Goal: Transaction & Acquisition: Book appointment/travel/reservation

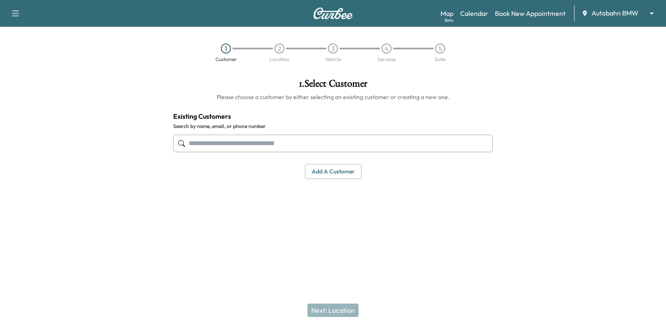
click at [393, 143] on input "text" at bounding box center [332, 144] width 319 height 18
click at [439, 144] on input "text" at bounding box center [332, 144] width 319 height 18
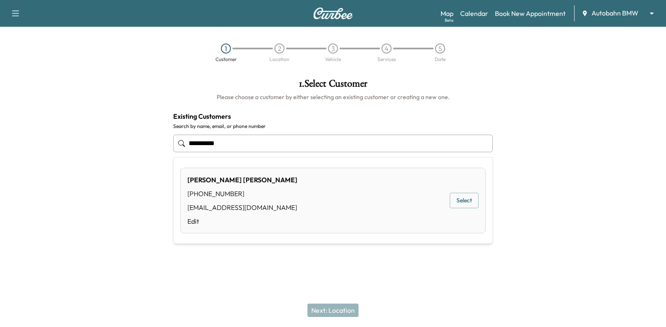
click at [463, 194] on button "Select" at bounding box center [463, 200] width 29 height 15
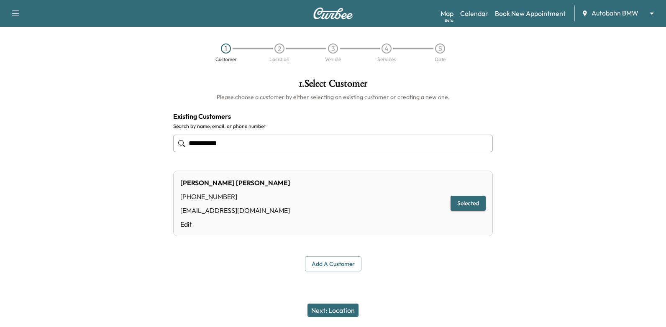
type input "**********"
click at [332, 315] on button "Next: Location" at bounding box center [332, 310] width 51 height 13
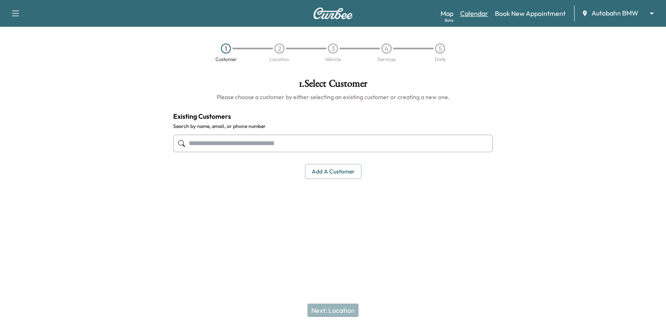
click at [476, 10] on link "Calendar" at bounding box center [474, 13] width 28 height 10
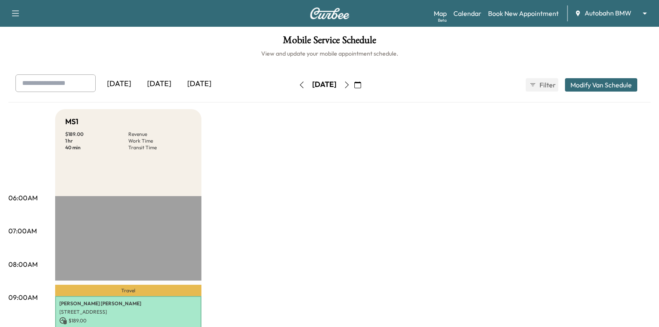
click at [365, 87] on button "button" at bounding box center [358, 84] width 14 height 13
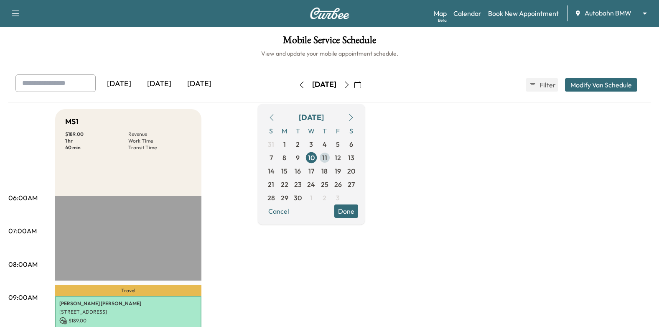
click at [327, 159] on span "11" at bounding box center [324, 158] width 5 height 10
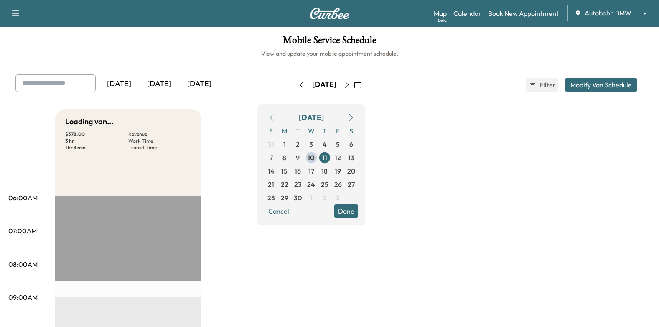
click at [358, 212] on button "Done" at bounding box center [346, 210] width 24 height 13
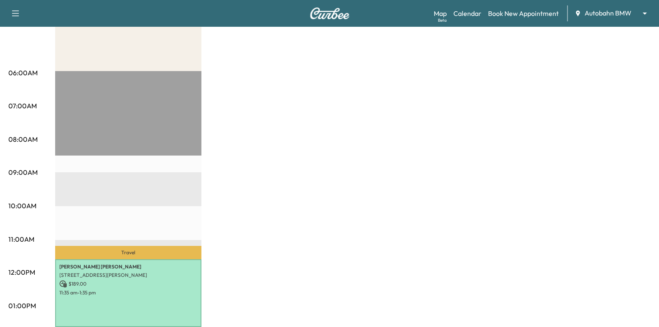
scroll to position [41, 0]
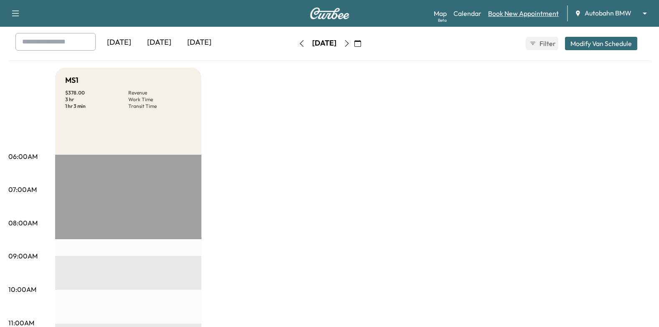
click at [521, 13] on link "Book New Appointment" at bounding box center [523, 13] width 71 height 10
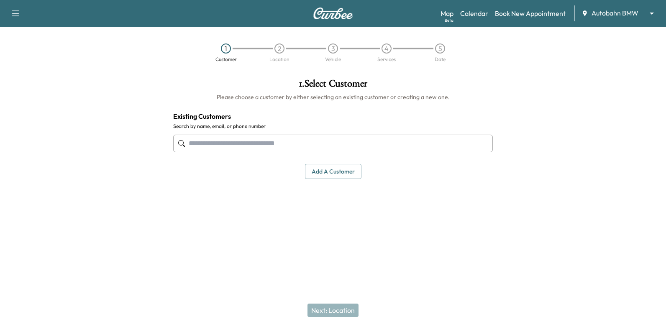
click at [283, 148] on input "text" at bounding box center [332, 144] width 319 height 18
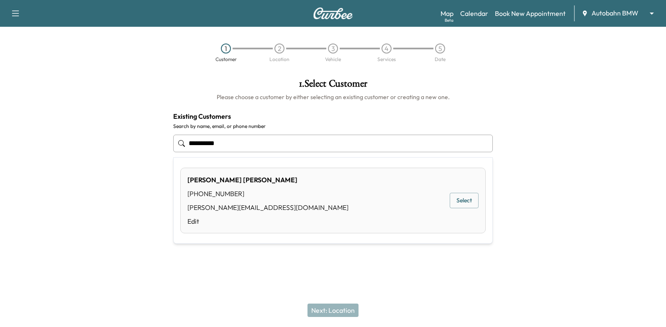
click at [463, 198] on button "Select" at bounding box center [463, 200] width 29 height 15
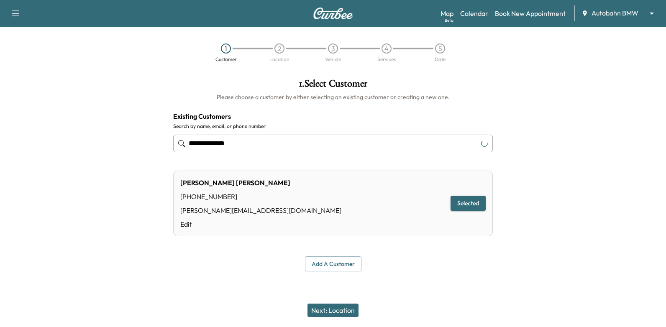
type input "**********"
click at [351, 308] on button "Next: Location" at bounding box center [332, 310] width 51 height 13
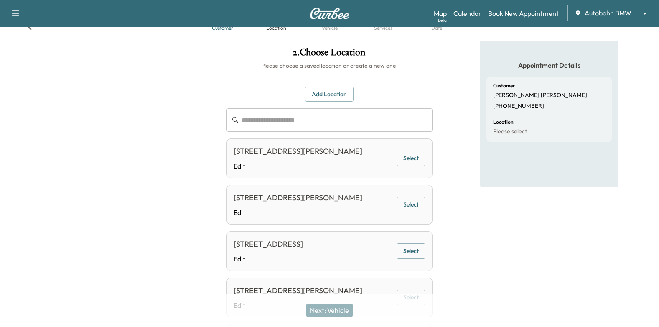
scroll to position [84, 0]
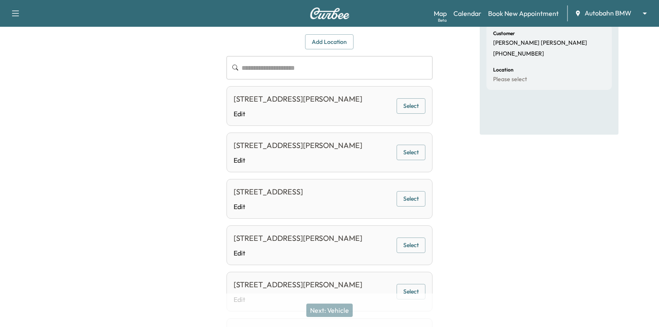
click at [423, 198] on button "Select" at bounding box center [411, 198] width 29 height 15
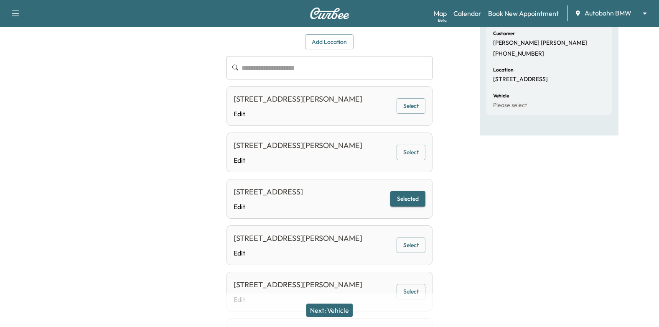
click at [342, 310] on button "Next: Vehicle" at bounding box center [329, 310] width 46 height 13
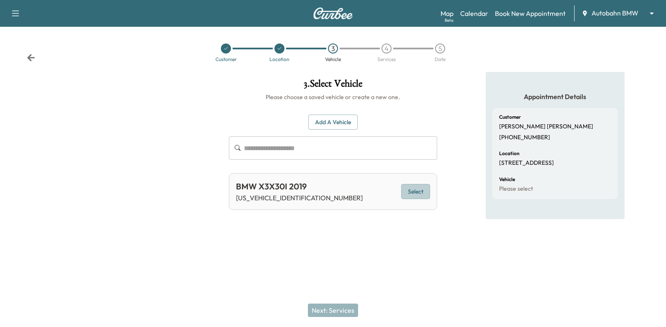
click at [423, 191] on button "Select" at bounding box center [415, 191] width 29 height 15
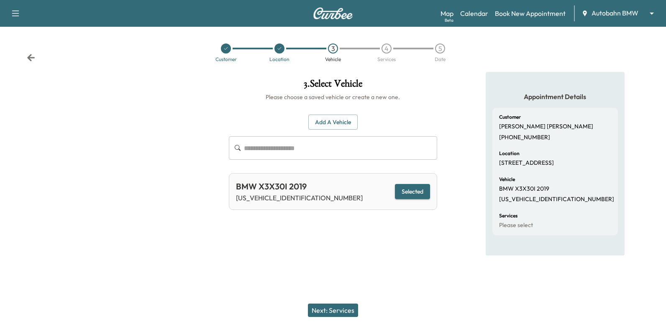
click at [347, 307] on button "Next: Services" at bounding box center [333, 310] width 50 height 13
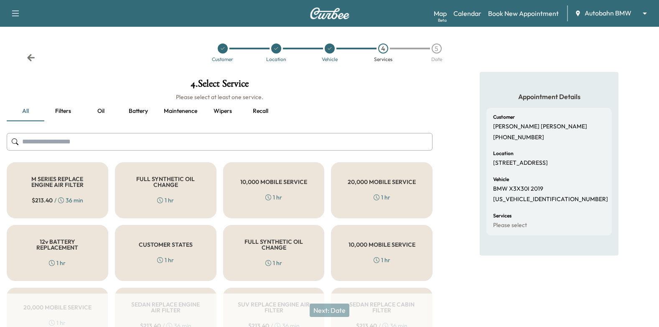
click at [153, 191] on div "FULL SYNTHETIC OIL CHANGE 1 hr" at bounding box center [166, 190] width 102 height 56
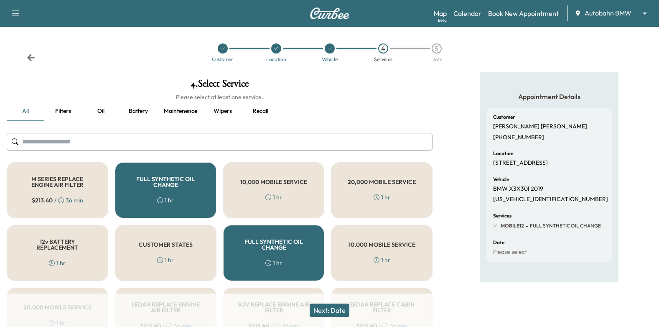
drag, startPoint x: 334, startPoint y: 310, endPoint x: 313, endPoint y: 264, distance: 50.1
click at [333, 309] on button "Next: Date" at bounding box center [330, 310] width 40 height 13
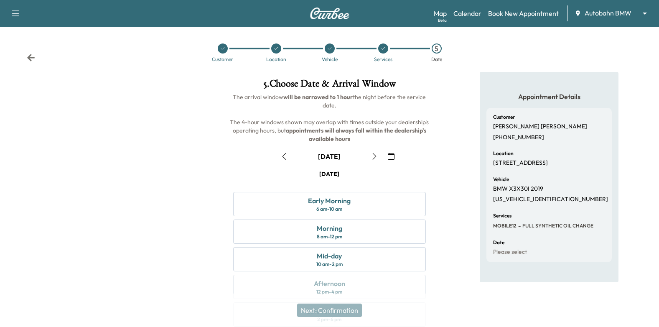
click at [391, 157] on icon "button" at bounding box center [391, 156] width 7 height 7
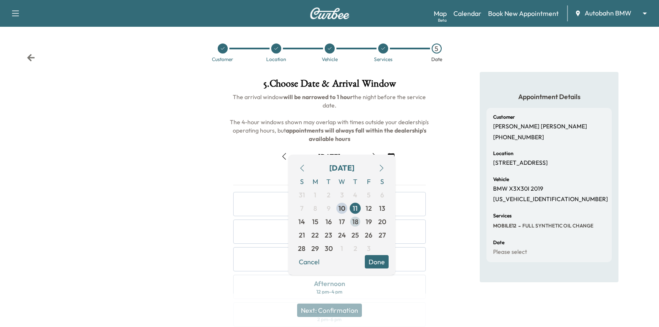
click at [355, 225] on span "18" at bounding box center [355, 222] width 6 height 10
click at [382, 264] on button "Done" at bounding box center [377, 261] width 24 height 13
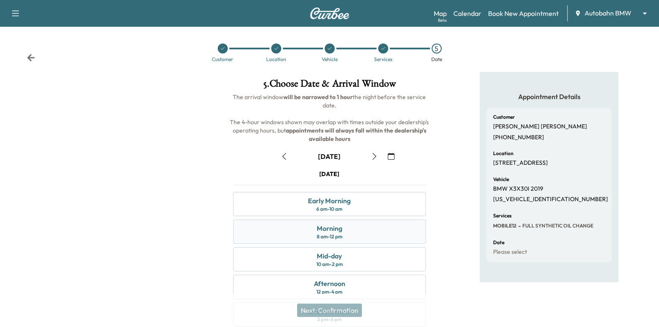
click at [362, 230] on div "Morning 8 am - 12 pm" at bounding box center [329, 232] width 193 height 24
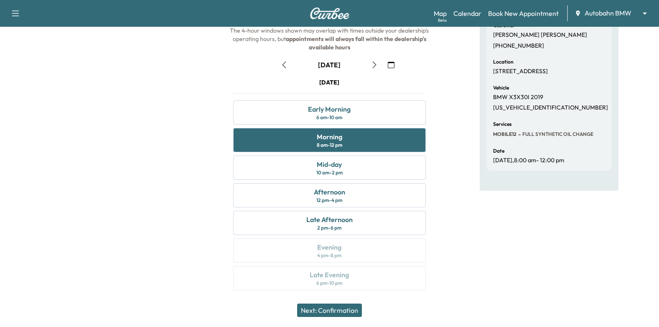
scroll to position [8, 0]
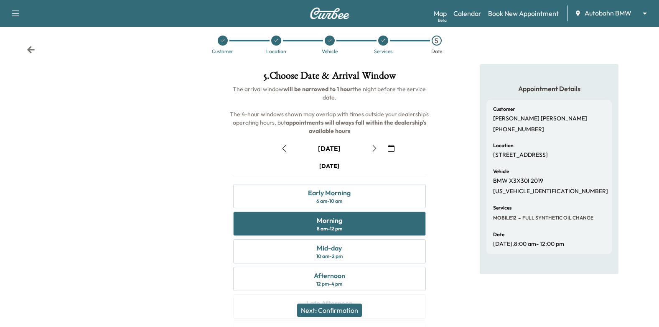
drag, startPoint x: 340, startPoint y: 310, endPoint x: 339, endPoint y: 298, distance: 12.2
click at [340, 309] on button "Next: Confirmation" at bounding box center [329, 310] width 65 height 13
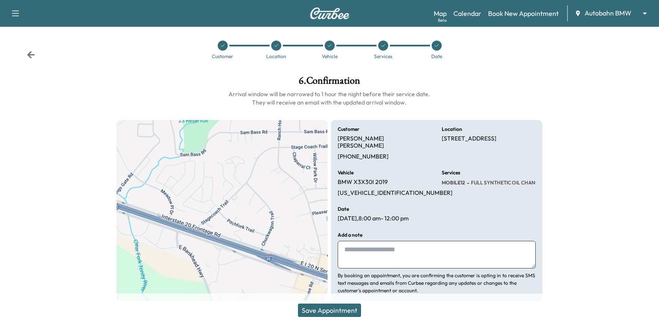
click at [364, 242] on textarea at bounding box center [437, 255] width 198 height 28
type textarea "**********"
click at [340, 309] on button "Save Appointment" at bounding box center [329, 310] width 63 height 13
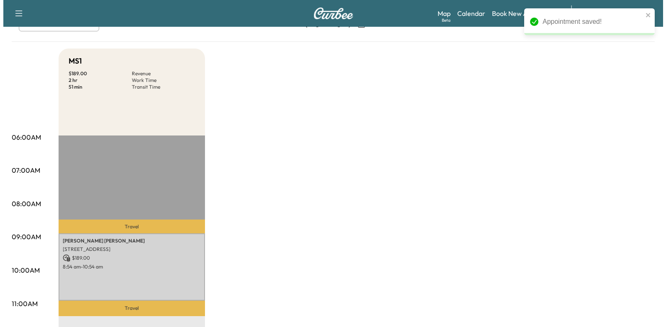
scroll to position [125, 0]
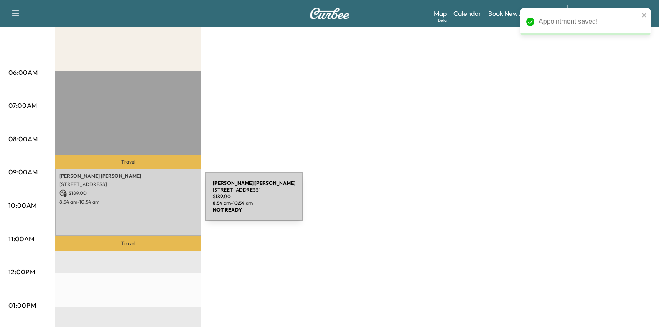
click at [143, 202] on p "8:54 am - 10:54 am" at bounding box center [128, 202] width 138 height 7
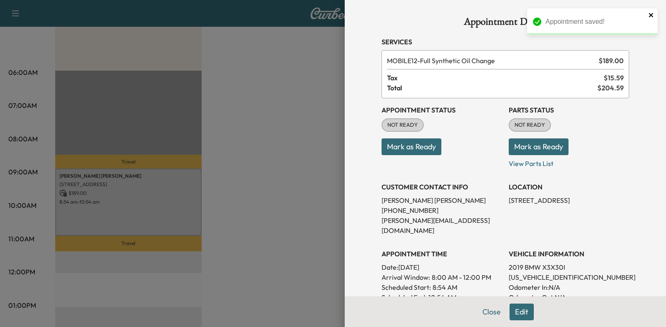
click at [653, 15] on icon "close" at bounding box center [651, 15] width 6 height 7
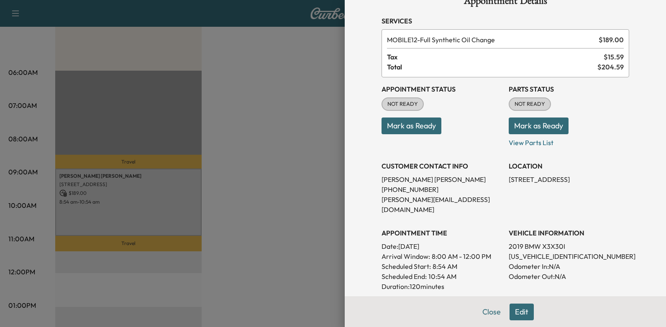
scroll to position [42, 0]
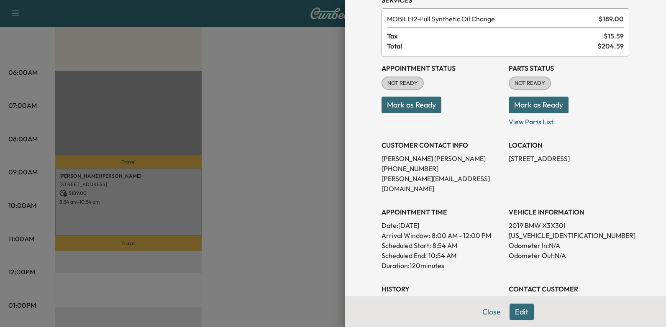
click at [430, 106] on button "Mark as Ready" at bounding box center [411, 105] width 60 height 17
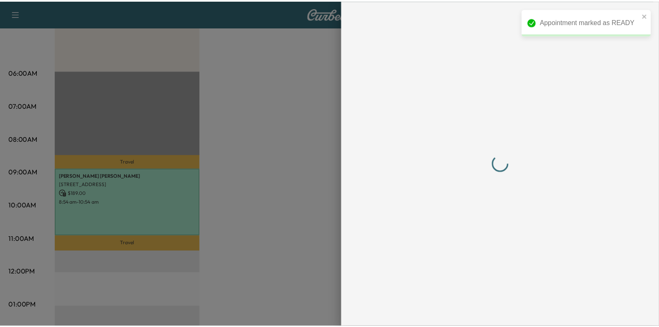
scroll to position [0, 0]
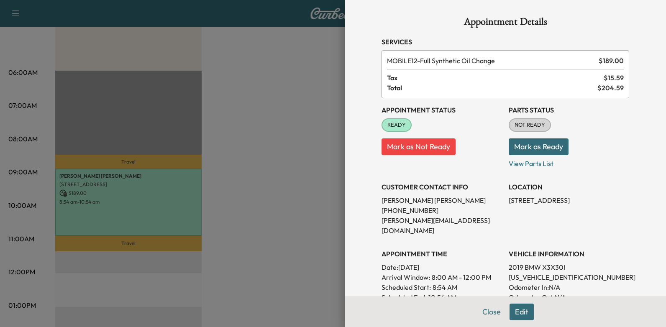
drag, startPoint x: 394, startPoint y: 255, endPoint x: 474, endPoint y: 257, distance: 79.9
click at [474, 262] on p "Date: Thursday Sep. 18, 2025" at bounding box center [441, 267] width 120 height 10
drag, startPoint x: 474, startPoint y: 257, endPoint x: 449, endPoint y: 258, distance: 25.5
copy p "Thursday Sep. 18, 2025"
click at [297, 184] on div at bounding box center [333, 163] width 666 height 327
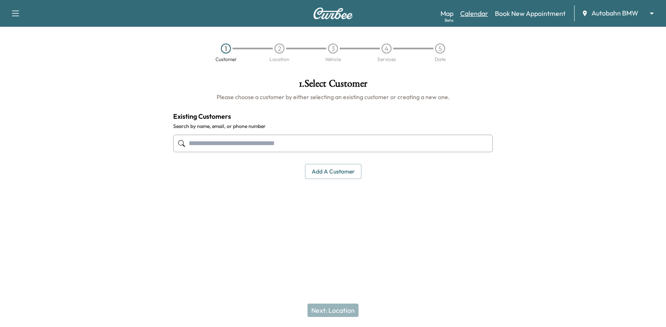
click at [477, 14] on link "Calendar" at bounding box center [474, 13] width 28 height 10
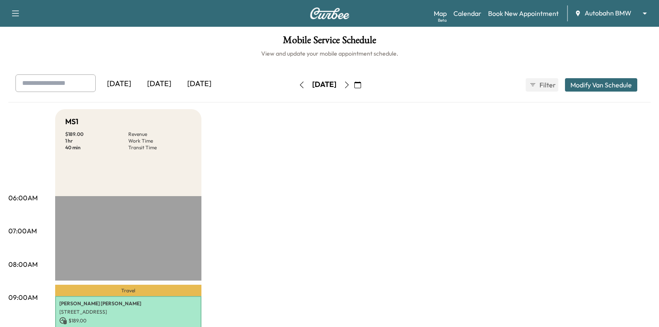
click at [361, 85] on icon "button" at bounding box center [358, 85] width 7 height 7
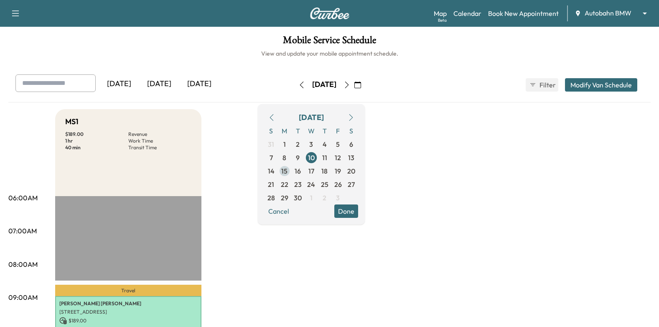
click at [288, 173] on span "15" at bounding box center [284, 171] width 6 height 10
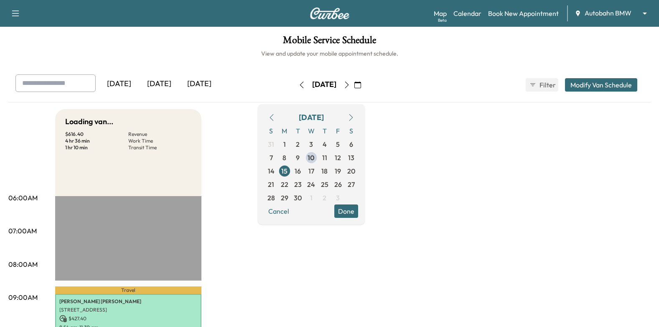
click at [358, 212] on button "Done" at bounding box center [346, 210] width 24 height 13
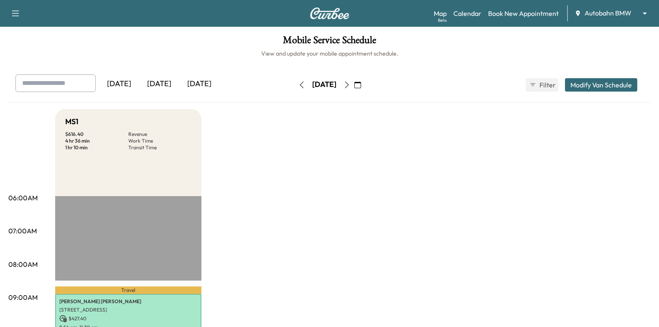
click at [350, 84] on icon "button" at bounding box center [347, 85] width 7 height 7
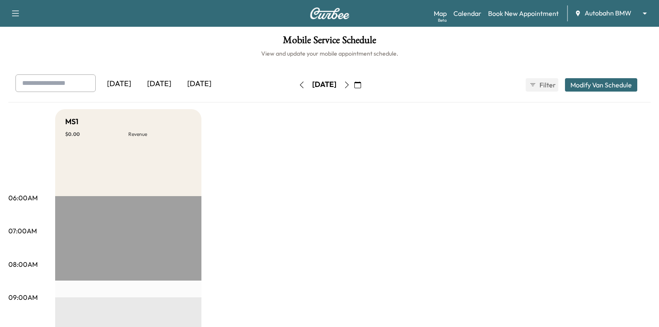
click at [361, 85] on icon "button" at bounding box center [358, 85] width 7 height 7
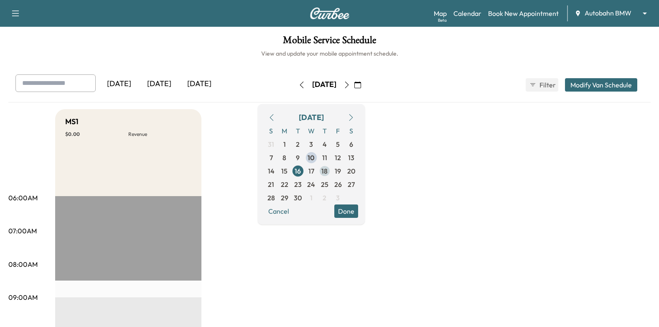
click at [328, 169] on span "18" at bounding box center [325, 171] width 6 height 10
click at [358, 207] on button "Done" at bounding box center [346, 210] width 24 height 13
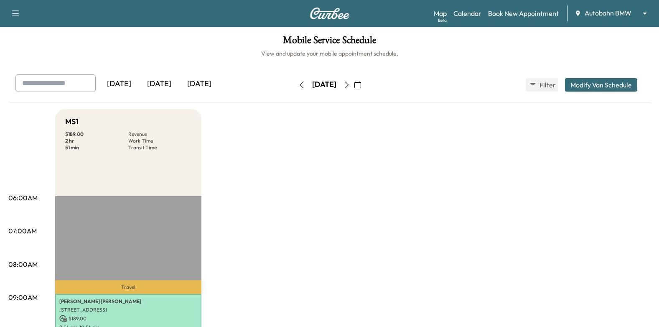
drag, startPoint x: 385, startPoint y: 84, endPoint x: 396, endPoint y: 80, distance: 11.0
click at [361, 84] on icon "button" at bounding box center [358, 85] width 7 height 7
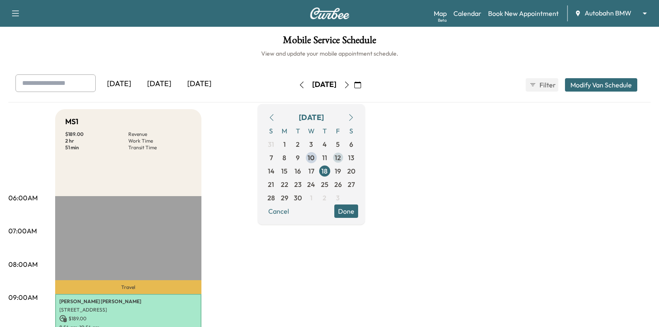
click at [341, 158] on span "12" at bounding box center [338, 158] width 6 height 10
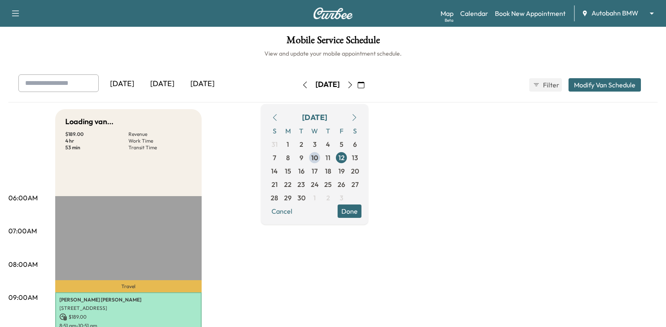
click at [361, 214] on button "Done" at bounding box center [349, 210] width 24 height 13
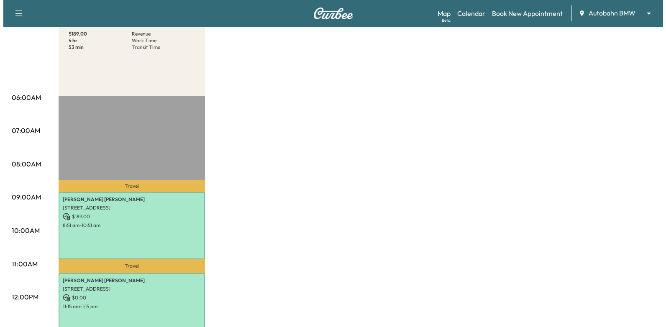
scroll to position [209, 0]
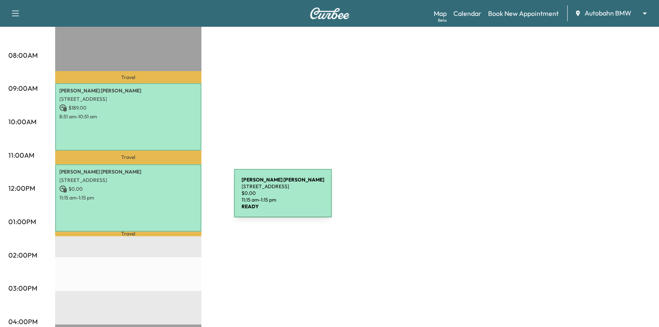
click at [146, 195] on p "11:15 am - 1:15 pm" at bounding box center [128, 197] width 138 height 7
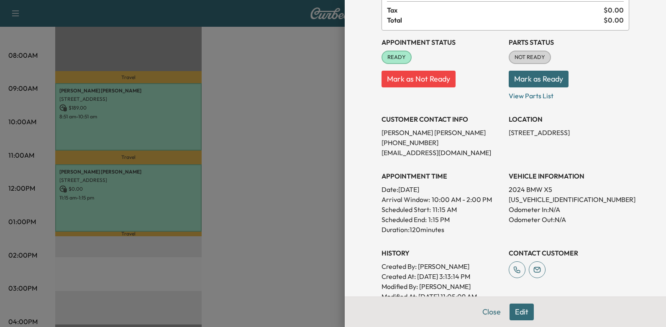
scroll to position [0, 0]
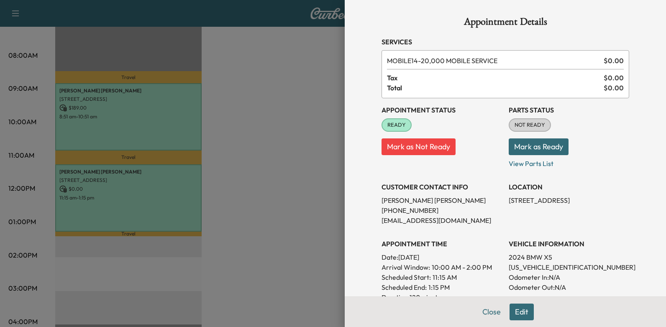
click at [517, 315] on button "Edit" at bounding box center [521, 312] width 24 height 17
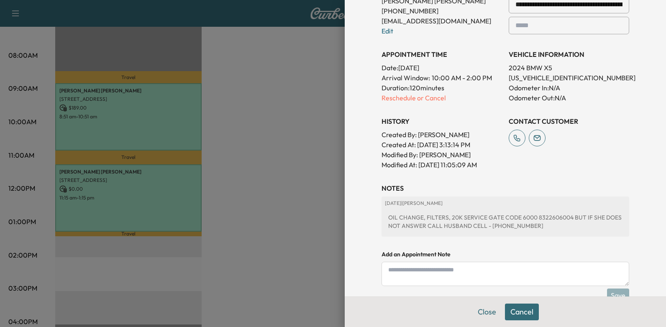
scroll to position [139, 0]
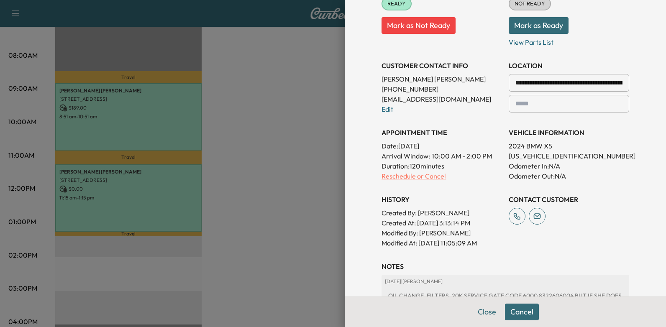
click at [428, 178] on p "Reschedule or Cancel" at bounding box center [441, 176] width 120 height 10
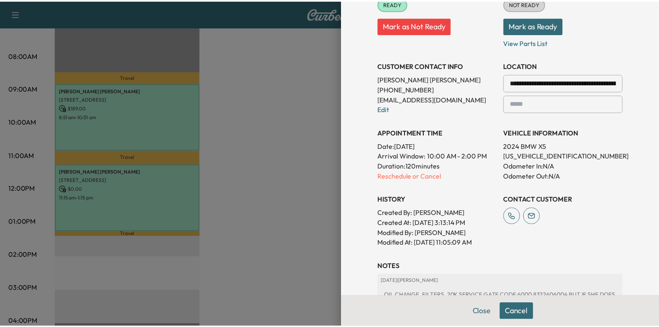
scroll to position [0, 0]
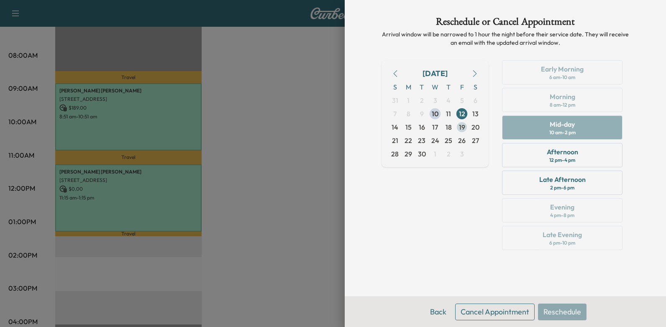
click at [460, 126] on span "19" at bounding box center [462, 127] width 6 height 10
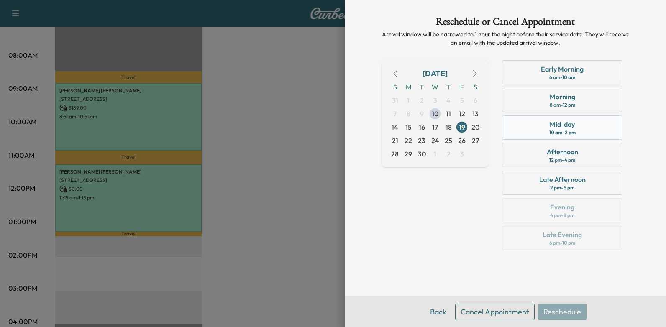
click at [545, 127] on div "Mid-day 10 am - 2 pm" at bounding box center [562, 127] width 120 height 24
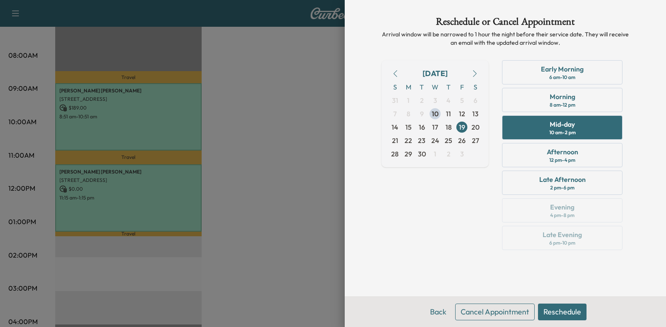
click at [554, 314] on button "Reschedule" at bounding box center [562, 312] width 49 height 17
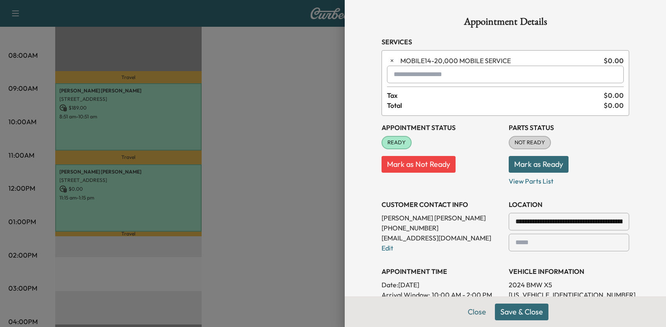
click at [518, 311] on button "Save & Close" at bounding box center [522, 312] width 54 height 17
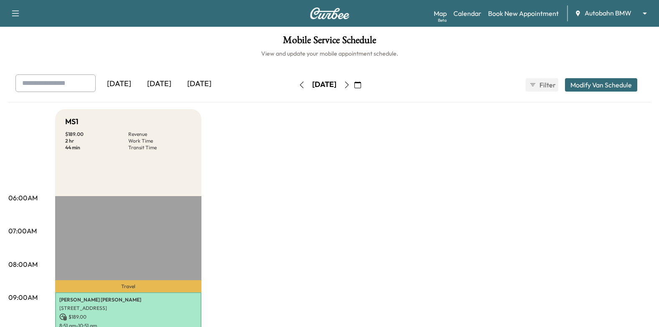
click at [361, 84] on icon "button" at bounding box center [358, 85] width 7 height 7
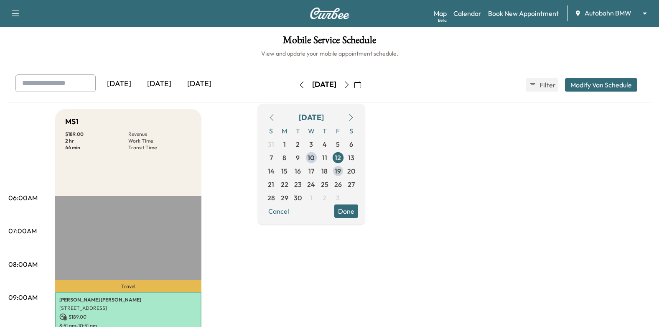
click at [345, 171] on span "19" at bounding box center [338, 170] width 13 height 13
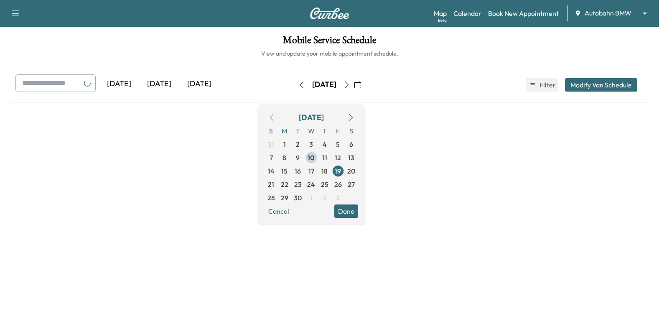
click at [358, 213] on button "Done" at bounding box center [346, 210] width 24 height 13
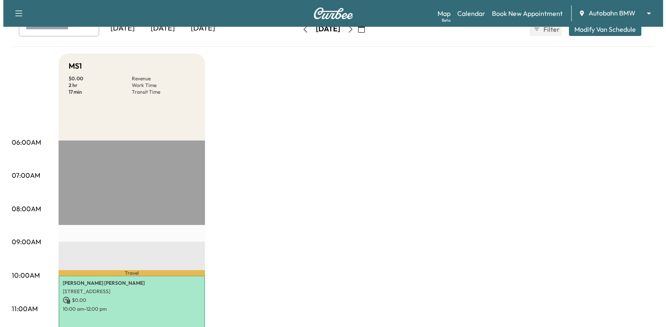
scroll to position [167, 0]
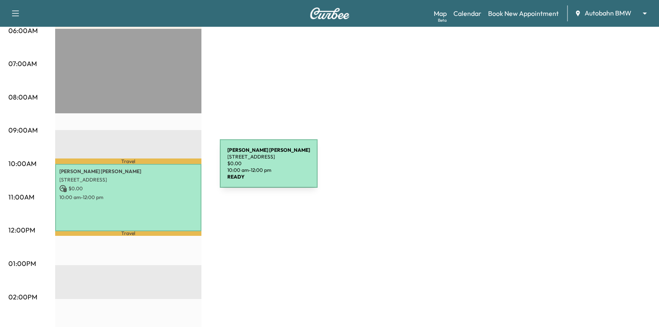
click at [158, 181] on p "[STREET_ADDRESS]" at bounding box center [128, 179] width 138 height 7
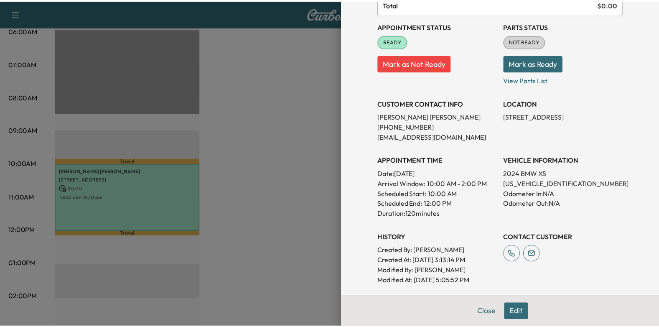
scroll to position [0, 0]
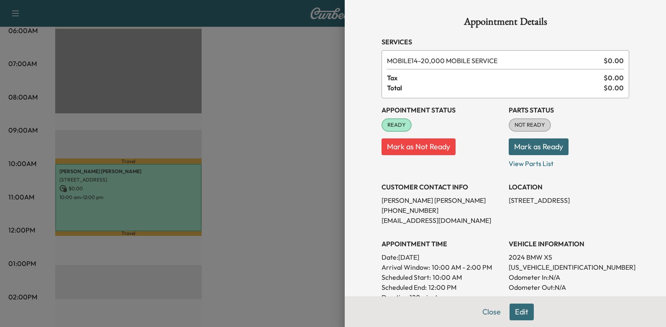
drag, startPoint x: 394, startPoint y: 257, endPoint x: 457, endPoint y: 258, distance: 63.1
click at [457, 258] on p "Date: [DATE]" at bounding box center [441, 257] width 120 height 10
drag, startPoint x: 457, startPoint y: 258, endPoint x: 442, endPoint y: 258, distance: 14.6
copy p "[DATE]"
click at [262, 194] on div at bounding box center [333, 163] width 666 height 327
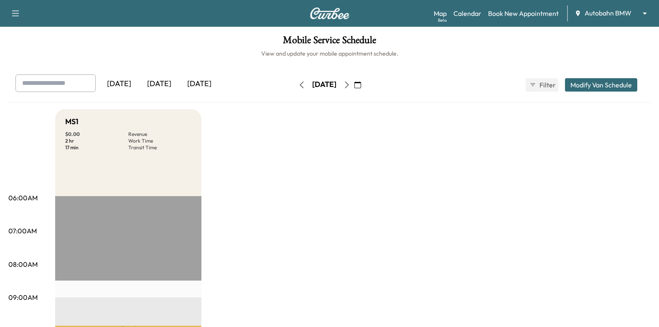
click at [589, 18] on body "Support Log Out Map Beta Calendar Book New Appointment Autobahn BMW ******** ​ …" at bounding box center [329, 163] width 659 height 327
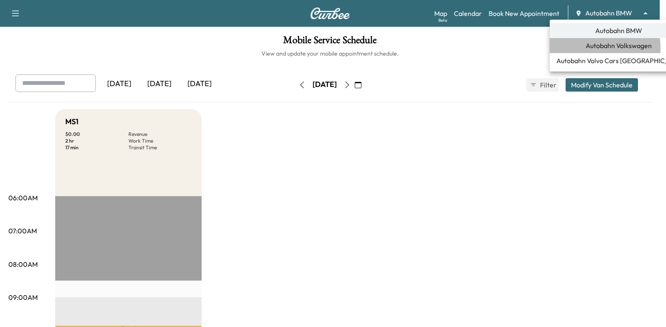
click at [598, 48] on span "Autobahn Volkswagen" at bounding box center [618, 46] width 66 height 10
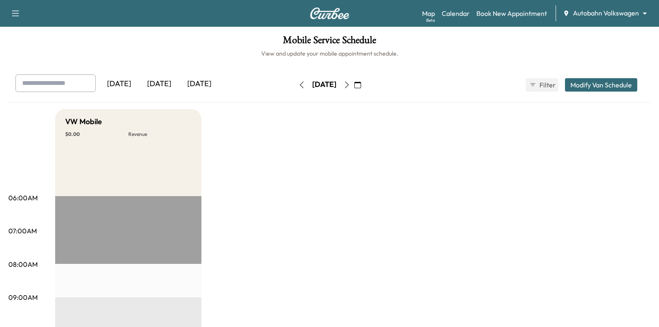
click at [361, 82] on icon "button" at bounding box center [358, 85] width 7 height 7
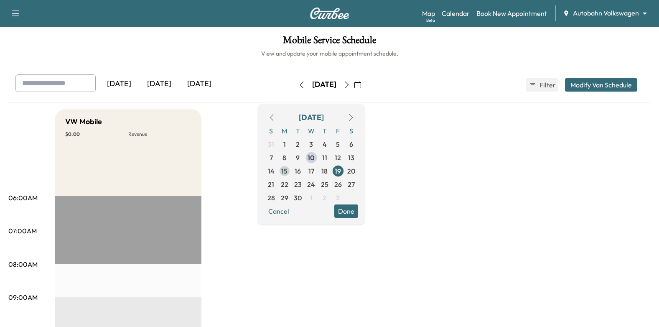
click at [288, 174] on span "15" at bounding box center [284, 171] width 6 height 10
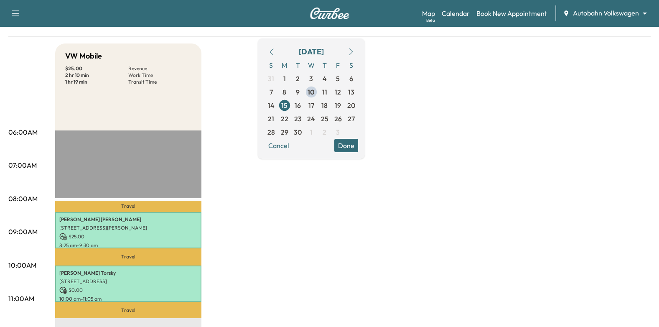
scroll to position [84, 0]
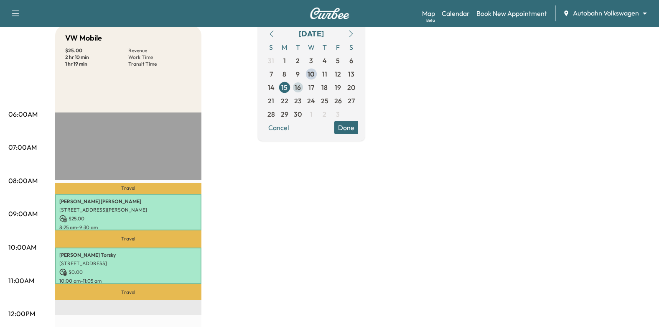
click at [301, 90] on span "16" at bounding box center [298, 87] width 6 height 10
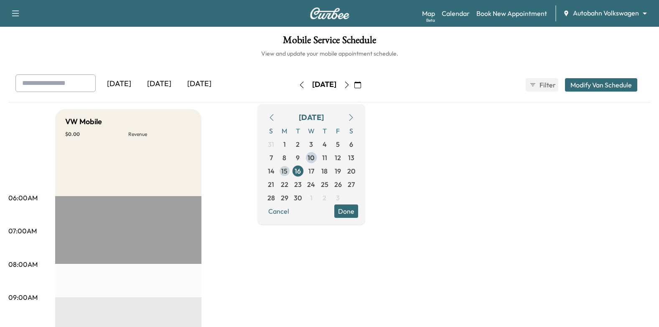
click at [288, 171] on span "15" at bounding box center [284, 171] width 6 height 10
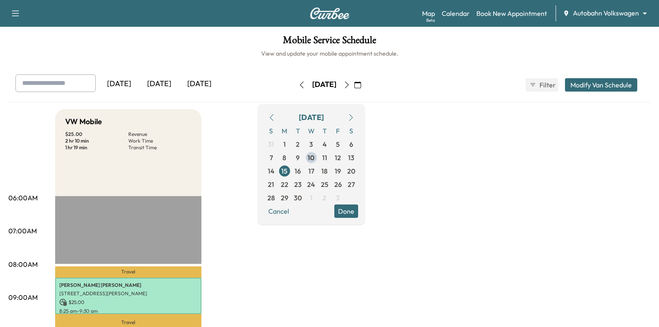
click at [358, 207] on button "Done" at bounding box center [346, 210] width 24 height 13
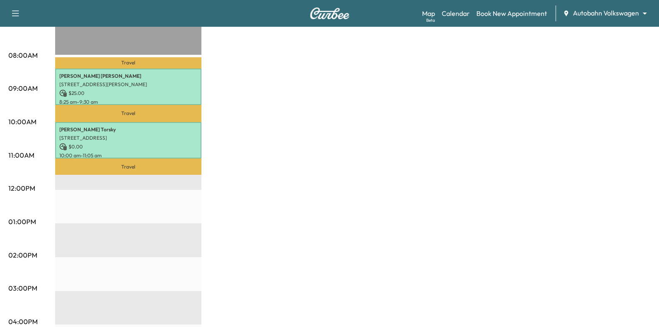
scroll to position [125, 0]
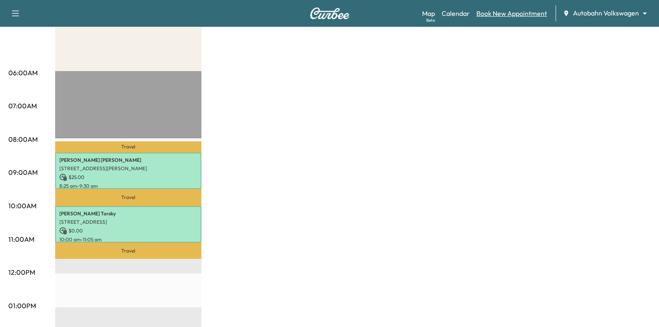
click at [508, 11] on link "Book New Appointment" at bounding box center [512, 13] width 71 height 10
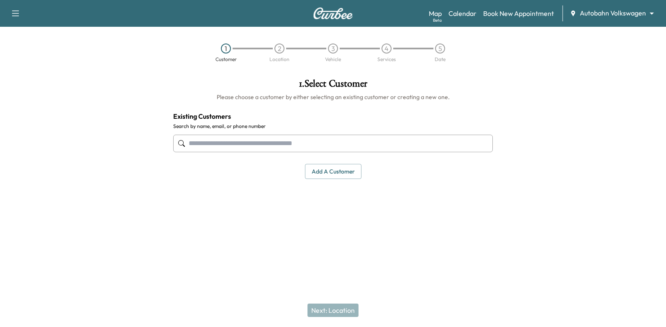
click at [370, 149] on input "text" at bounding box center [332, 144] width 319 height 18
click at [462, 139] on input "text" at bounding box center [332, 144] width 319 height 18
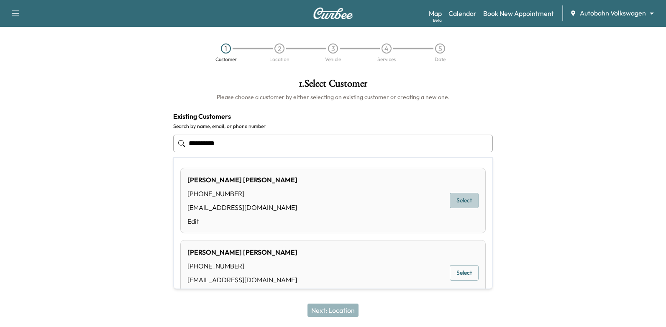
click at [463, 202] on button "Select" at bounding box center [463, 200] width 29 height 15
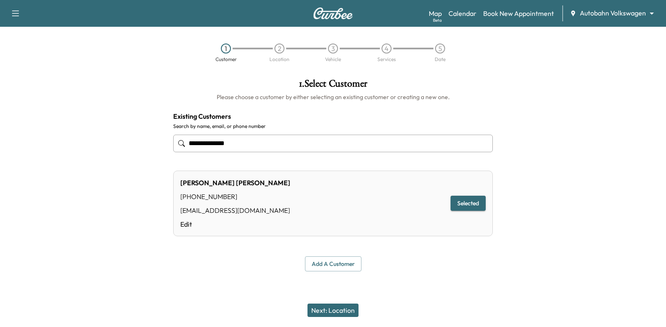
type input "**********"
click at [329, 311] on button "Next: Location" at bounding box center [332, 310] width 51 height 13
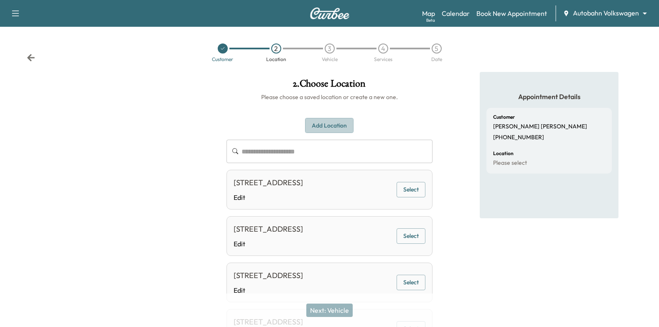
click at [340, 122] on button "Add Location" at bounding box center [329, 125] width 49 height 15
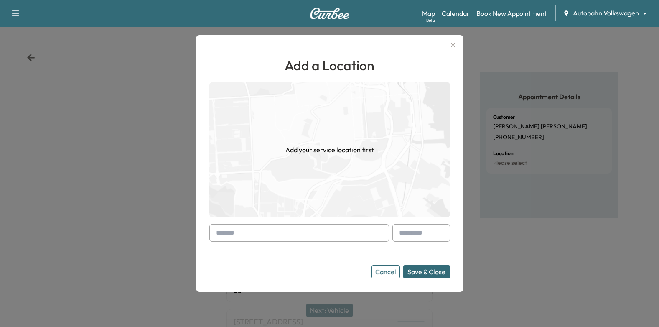
click at [308, 232] on input "text" at bounding box center [299, 233] width 180 height 18
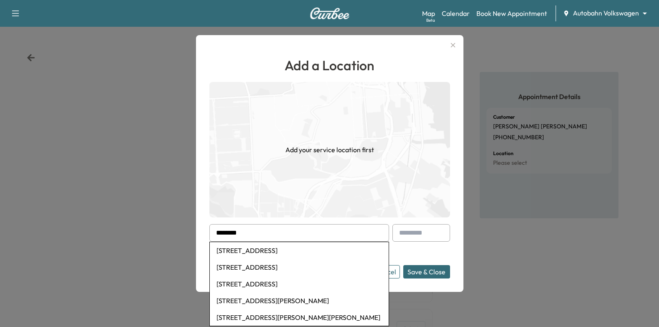
click at [318, 248] on li "[STREET_ADDRESS]" at bounding box center [299, 250] width 179 height 17
type input "**********"
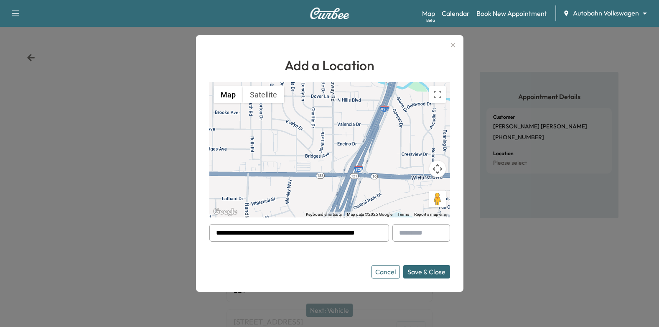
click at [421, 229] on input "text" at bounding box center [422, 233] width 58 height 18
click at [318, 264] on form "**********" at bounding box center [329, 251] width 241 height 54
click at [428, 269] on button "Save & Close" at bounding box center [426, 271] width 47 height 13
click at [304, 256] on form "**********" at bounding box center [329, 251] width 241 height 54
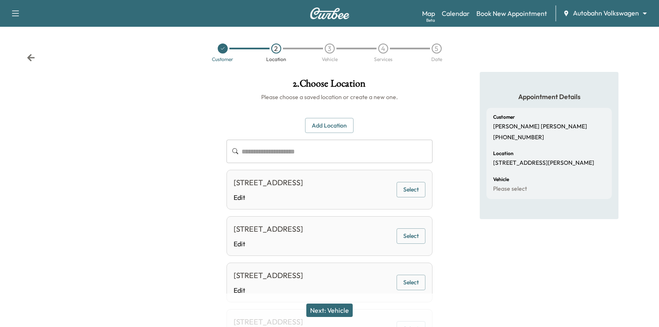
click at [342, 124] on button "Add Location" at bounding box center [329, 125] width 49 height 15
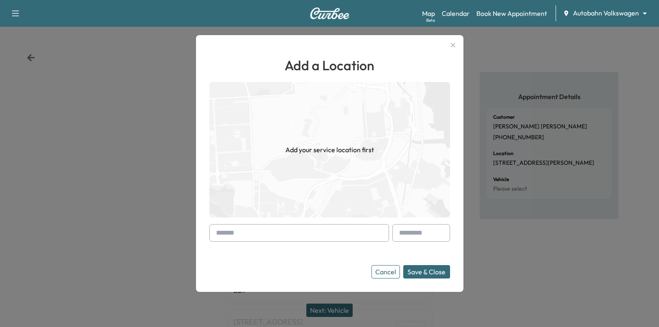
click at [309, 233] on input "text" at bounding box center [299, 233] width 180 height 18
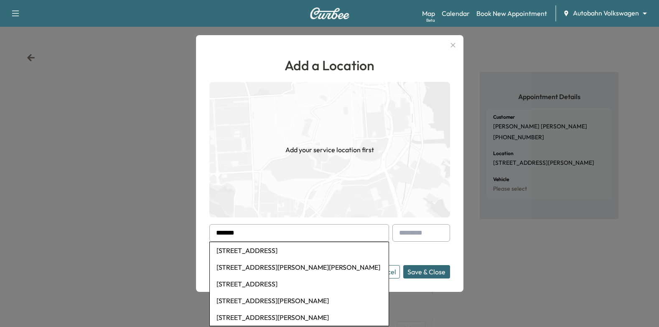
click at [266, 253] on li "[STREET_ADDRESS]" at bounding box center [299, 250] width 179 height 17
type input "**********"
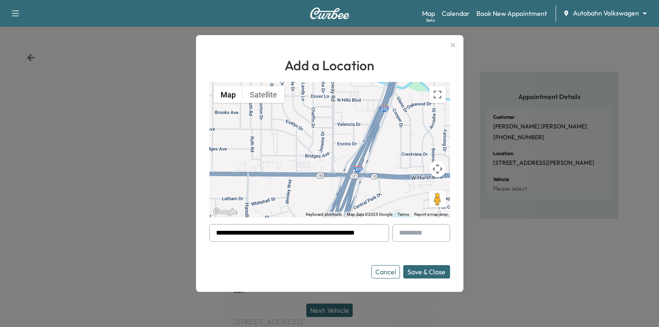
drag, startPoint x: 254, startPoint y: 230, endPoint x: 235, endPoint y: 230, distance: 18.4
click at [235, 230] on input "**********" at bounding box center [299, 233] width 180 height 18
click at [264, 262] on form "**********" at bounding box center [329, 251] width 241 height 54
click at [441, 273] on button "Save & Close" at bounding box center [426, 271] width 47 height 13
click at [281, 235] on input "**********" at bounding box center [299, 233] width 180 height 18
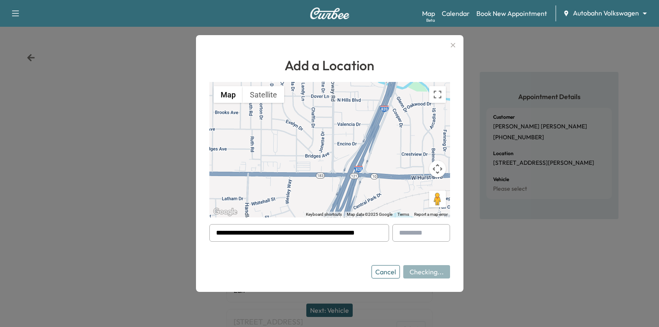
click at [281, 235] on input "**********" at bounding box center [299, 233] width 180 height 18
click at [325, 258] on form "**********" at bounding box center [329, 251] width 241 height 54
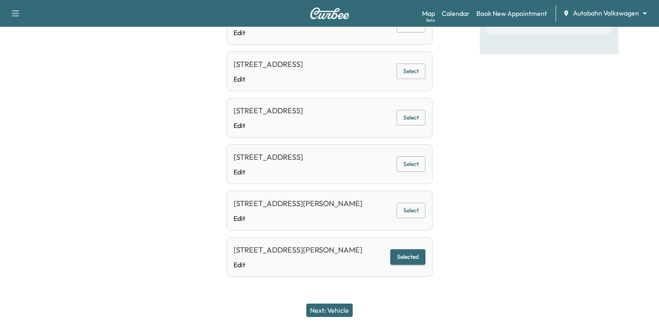
scroll to position [235, 0]
click at [329, 306] on button "Next: Vehicle" at bounding box center [329, 310] width 46 height 13
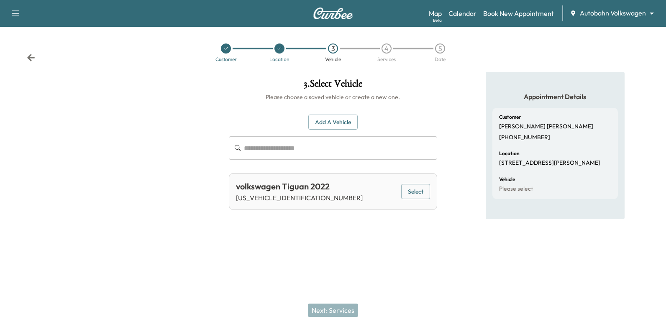
click at [414, 190] on button "Select" at bounding box center [415, 191] width 29 height 15
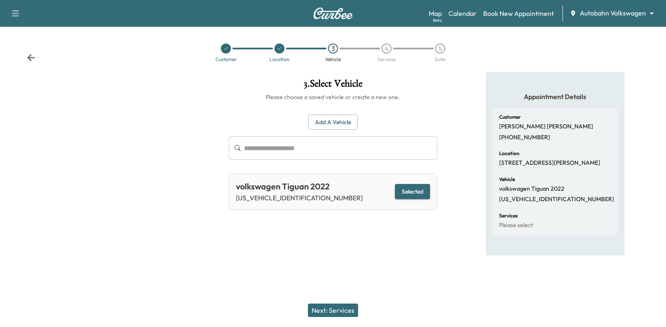
drag, startPoint x: 350, startPoint y: 310, endPoint x: 378, endPoint y: 298, distance: 30.4
click at [350, 310] on button "Next: Services" at bounding box center [333, 310] width 50 height 13
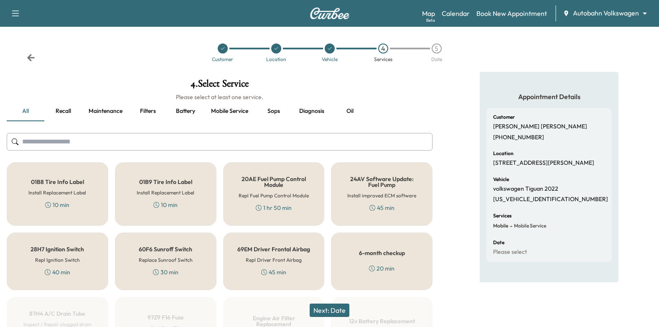
click at [348, 110] on button "Oil" at bounding box center [350, 111] width 38 height 20
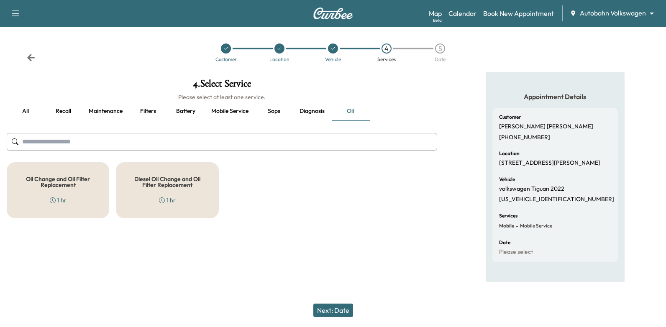
click at [59, 179] on h5 "Oil Change and Oil Filter Replacement" at bounding box center [57, 182] width 75 height 12
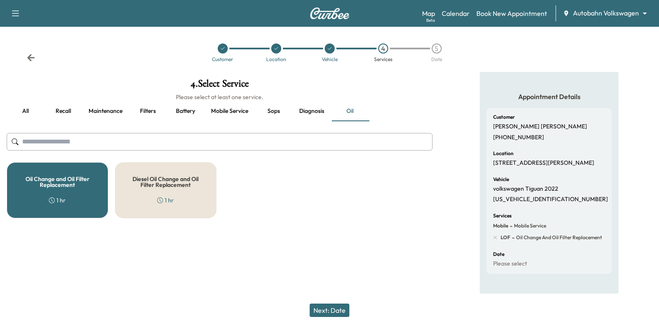
click at [334, 310] on button "Next: Date" at bounding box center [330, 310] width 40 height 13
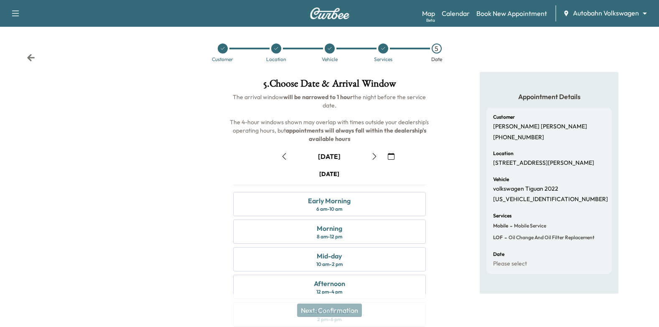
click at [390, 162] on button "button" at bounding box center [391, 156] width 14 height 13
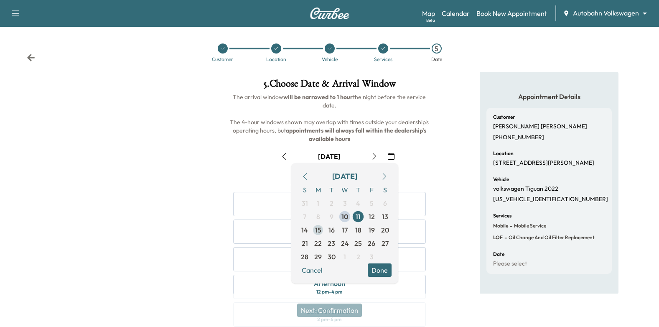
click at [318, 232] on span "15" at bounding box center [318, 230] width 6 height 10
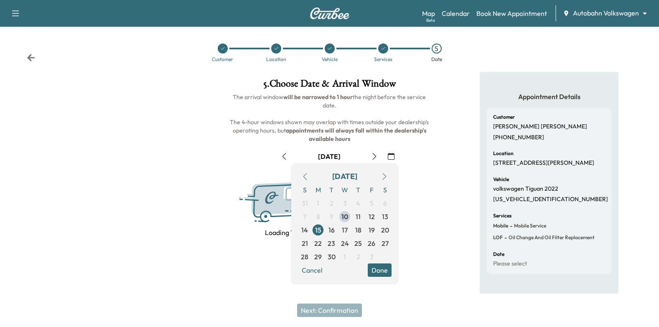
click at [378, 271] on button "Done" at bounding box center [380, 269] width 24 height 13
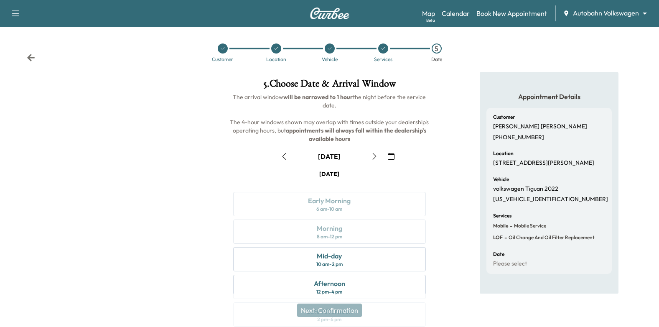
drag, startPoint x: 494, startPoint y: 161, endPoint x: 554, endPoint y: 174, distance: 60.7
click at [554, 174] on div "Customer [PERSON_NAME] [PHONE_NUMBER] Location [STREET_ADDRESS][PERSON_NAME] Ve…" at bounding box center [549, 191] width 125 height 166
drag, startPoint x: 554, startPoint y: 174, endPoint x: 514, endPoint y: 163, distance: 40.7
copy p "[STREET_ADDRESS][PERSON_NAME]"
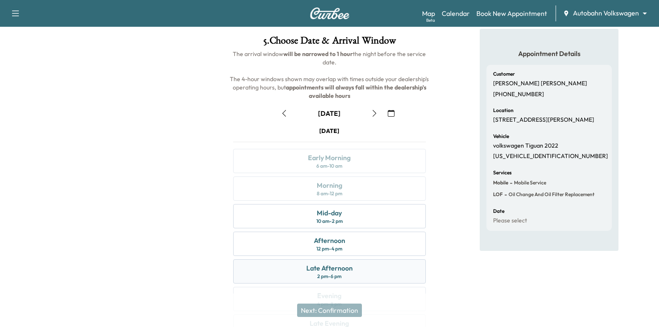
scroll to position [84, 0]
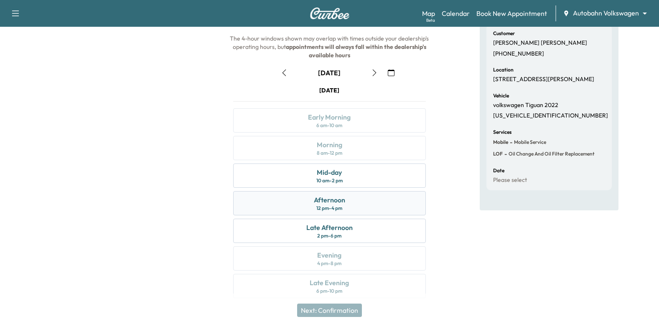
click at [377, 202] on div "Afternoon 12 pm - 4 pm" at bounding box center [329, 203] width 193 height 24
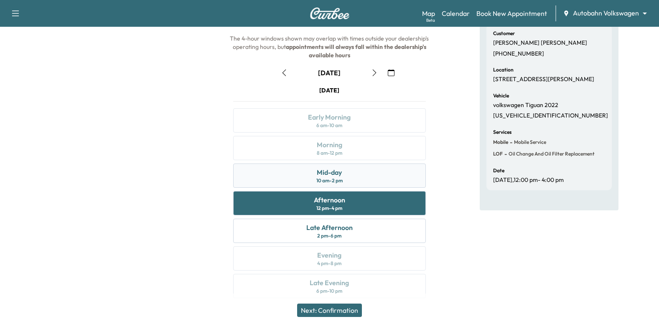
click at [367, 179] on div "Mid-day 10 am - 2 pm" at bounding box center [329, 175] width 193 height 24
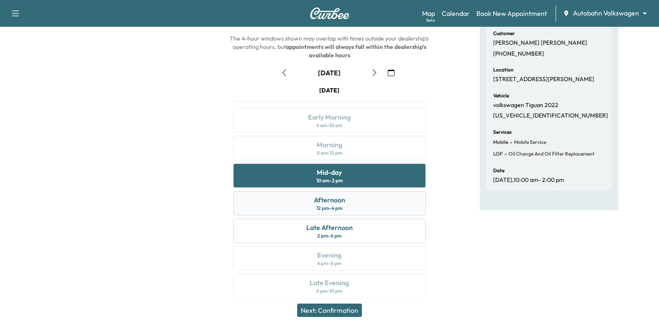
click at [362, 198] on div "Afternoon 12 pm - 4 pm" at bounding box center [329, 203] width 193 height 24
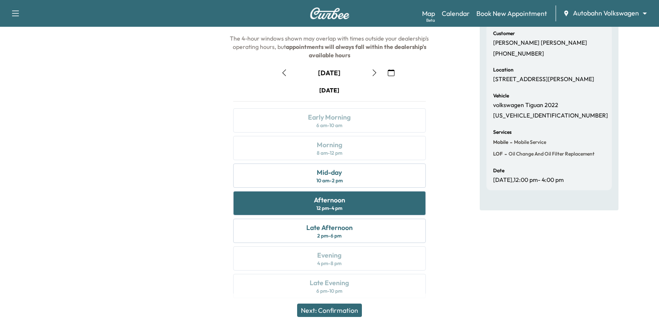
click at [345, 310] on button "Next: Confirmation" at bounding box center [329, 310] width 65 height 13
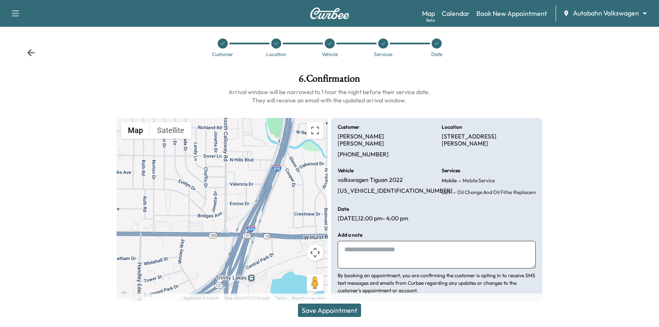
click at [413, 241] on textarea at bounding box center [437, 255] width 198 height 28
click at [346, 256] on textarea "**********" at bounding box center [437, 255] width 198 height 28
click at [362, 255] on textarea "**********" at bounding box center [437, 255] width 198 height 28
click at [450, 250] on textarea "**********" at bounding box center [437, 255] width 198 height 28
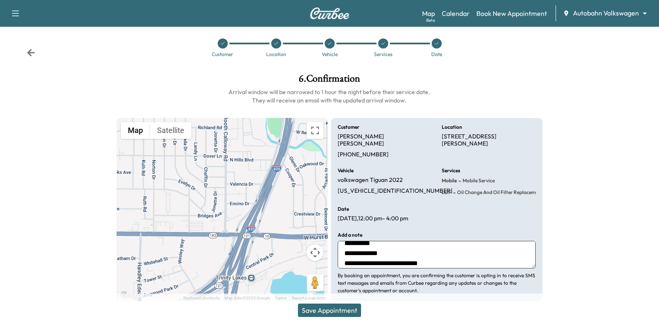
click at [451, 255] on textarea "**********" at bounding box center [437, 255] width 198 height 28
type textarea "**********"
click at [350, 308] on button "Save Appointment" at bounding box center [329, 310] width 63 height 13
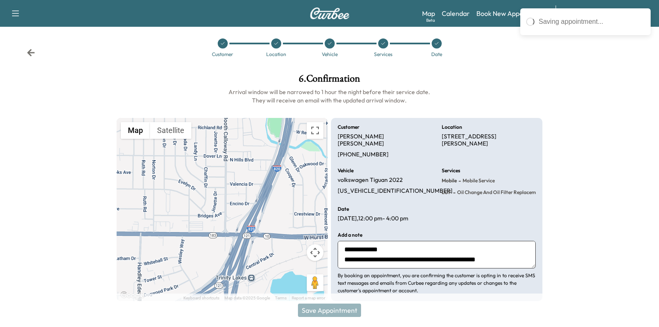
drag, startPoint x: 454, startPoint y: 136, endPoint x: 500, endPoint y: 146, distance: 47.8
click at [500, 146] on p "[STREET_ADDRESS][PERSON_NAME]" at bounding box center [489, 140] width 94 height 15
drag, startPoint x: 500, startPoint y: 146, endPoint x: 471, endPoint y: 143, distance: 29.8
copy p "[STREET_ADDRESS][PERSON_NAME]"
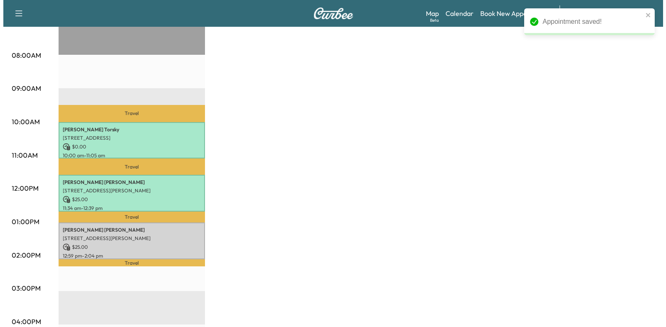
scroll to position [376, 0]
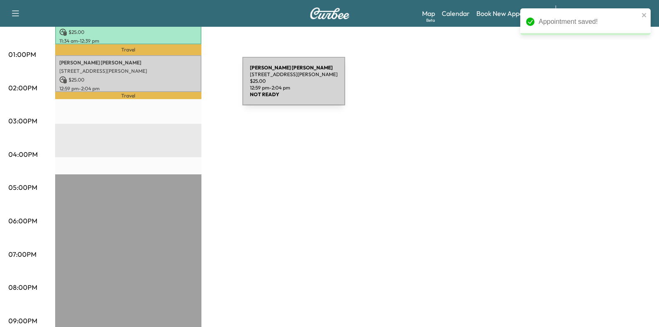
click at [176, 70] on p "[STREET_ADDRESS][PERSON_NAME]" at bounding box center [128, 71] width 138 height 7
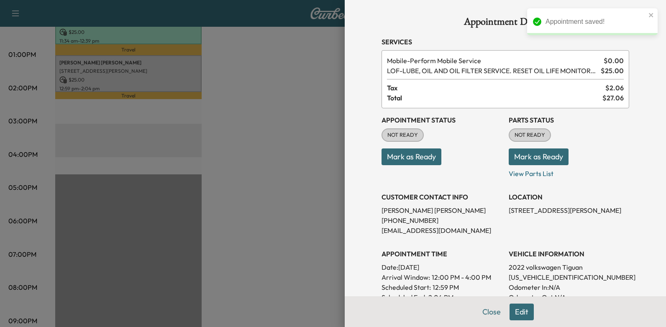
click at [412, 152] on button "Mark as Ready" at bounding box center [411, 156] width 60 height 17
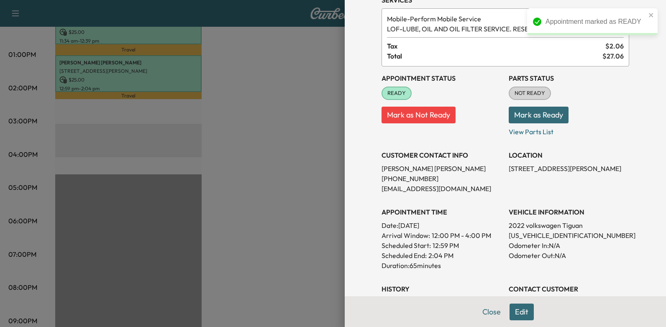
scroll to position [0, 0]
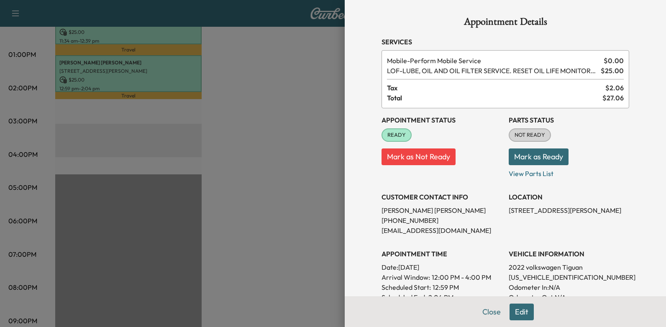
click at [237, 177] on div at bounding box center [333, 163] width 666 height 327
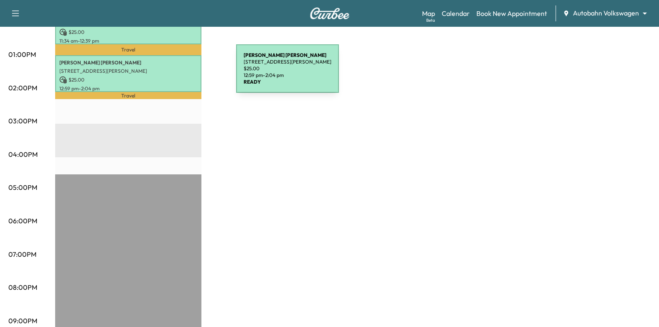
click at [174, 76] on p "$ 25.00" at bounding box center [128, 80] width 138 height 8
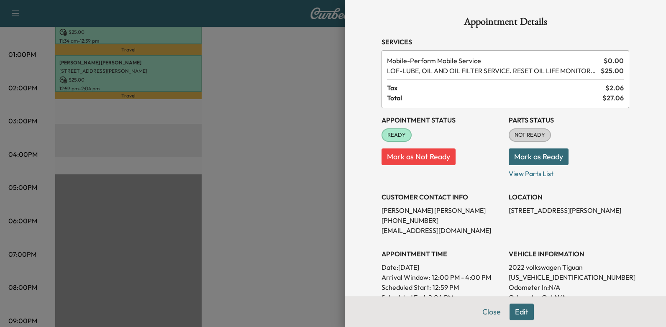
drag, startPoint x: 376, startPoint y: 29, endPoint x: 477, endPoint y: 71, distance: 109.3
click at [483, 75] on div "Appointment Details Services Mobile - Perform Mobile Service $ 0.00 LOF - LUBE,…" at bounding box center [505, 270] width 268 height 541
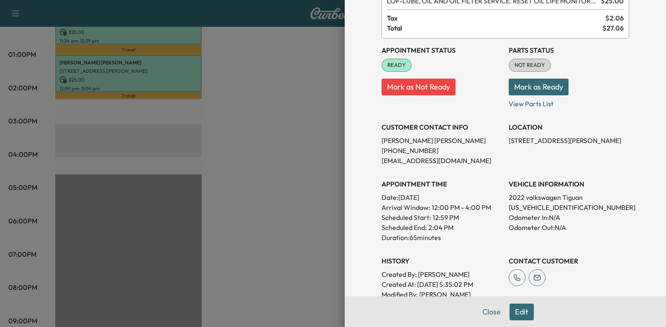
scroll to position [125, 0]
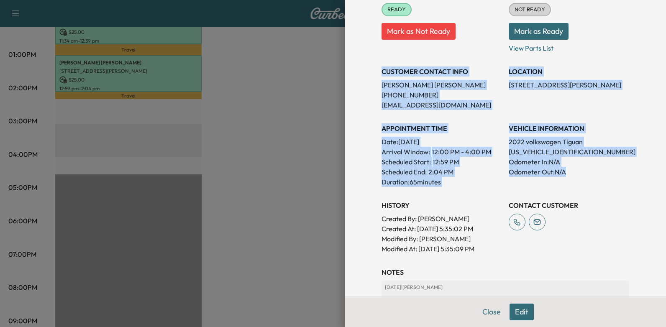
drag, startPoint x: 376, startPoint y: 73, endPoint x: 572, endPoint y: 170, distance: 218.2
click at [572, 170] on div "Appointment Status READY Mark as Not Ready Parts Status NOT READY Mark as Ready…" at bounding box center [505, 118] width 248 height 271
drag, startPoint x: 572, startPoint y: 170, endPoint x: 546, endPoint y: 158, distance: 28.6
copy div "CUSTOMER CONTACT INFO [PERSON_NAME] [PHONE_NUMBER] [EMAIL_ADDRESS][DOMAIN_NAME]…"
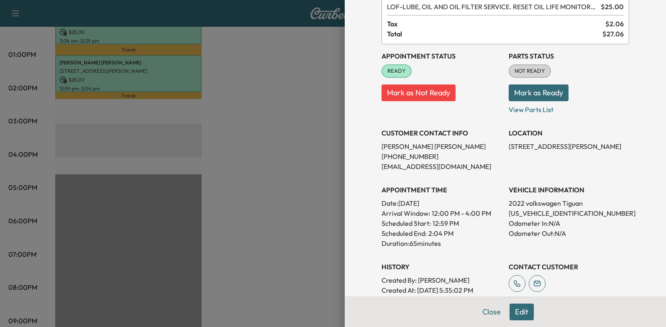
scroll to position [84, 0]
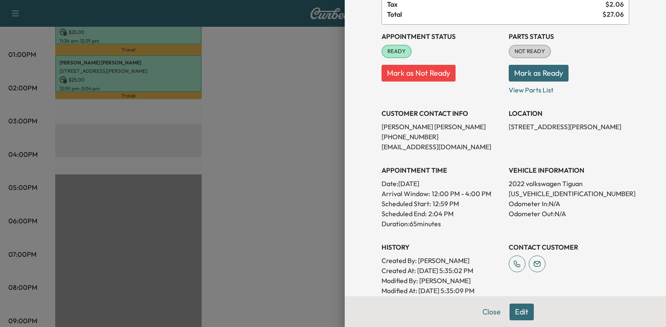
drag, startPoint x: 395, startPoint y: 184, endPoint x: 463, endPoint y: 186, distance: 68.2
click at [463, 186] on p "Date: [DATE]" at bounding box center [441, 184] width 120 height 10
drag, startPoint x: 463, startPoint y: 186, endPoint x: 449, endPoint y: 184, distance: 13.5
copy p "[DATE]"
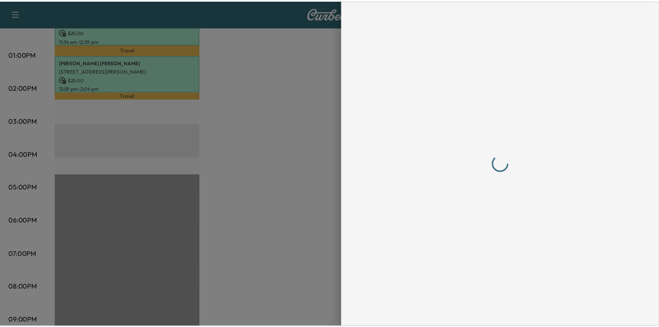
scroll to position [0, 0]
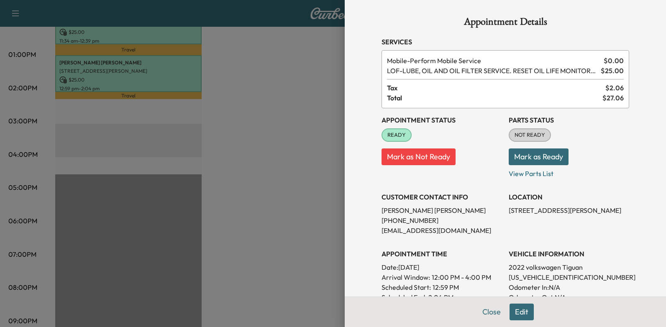
click at [246, 104] on div at bounding box center [333, 163] width 666 height 327
